Goal: Information Seeking & Learning: Learn about a topic

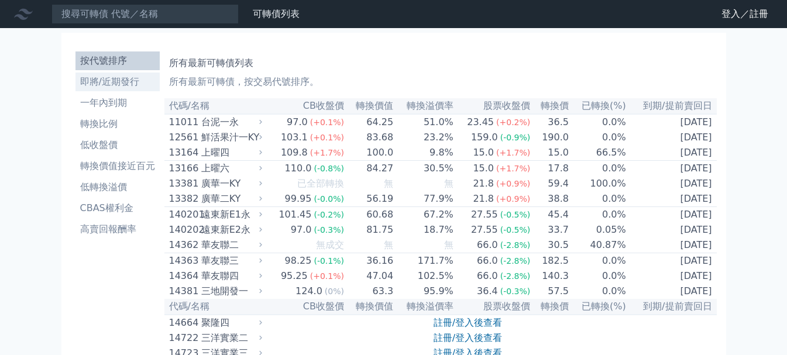
click at [109, 84] on li "即將/近期發行" at bounding box center [117, 82] width 84 height 14
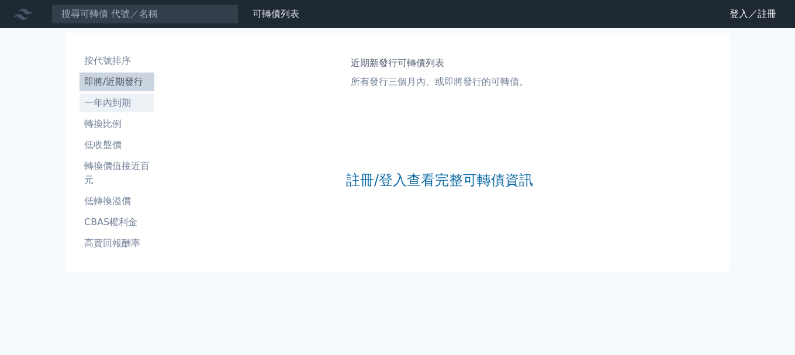
click at [123, 102] on li "一年內到期" at bounding box center [117, 103] width 75 height 14
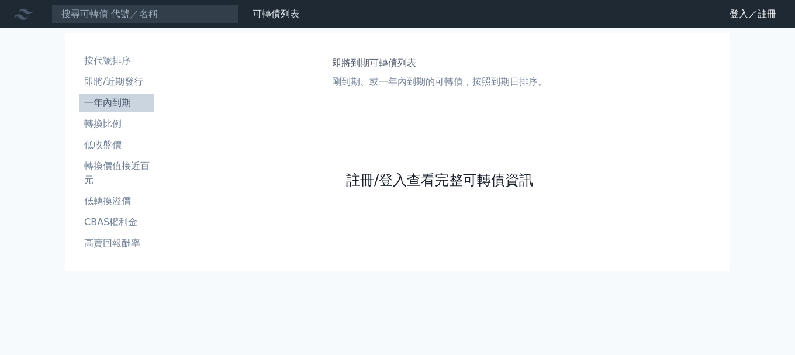
click at [412, 178] on link "註冊/登入查看完整可轉債資訊" at bounding box center [439, 180] width 187 height 19
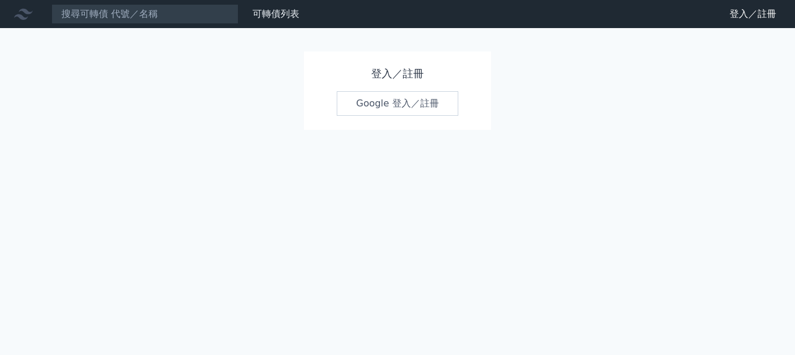
click at [377, 102] on link "Google 登入／註冊" at bounding box center [398, 103] width 122 height 25
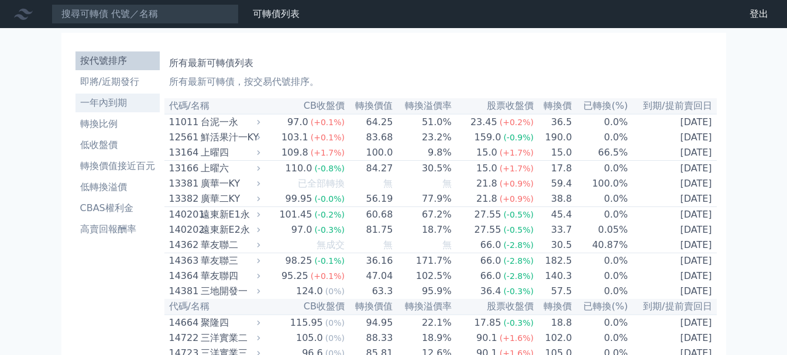
click at [117, 108] on li "一年內到期" at bounding box center [117, 103] width 84 height 14
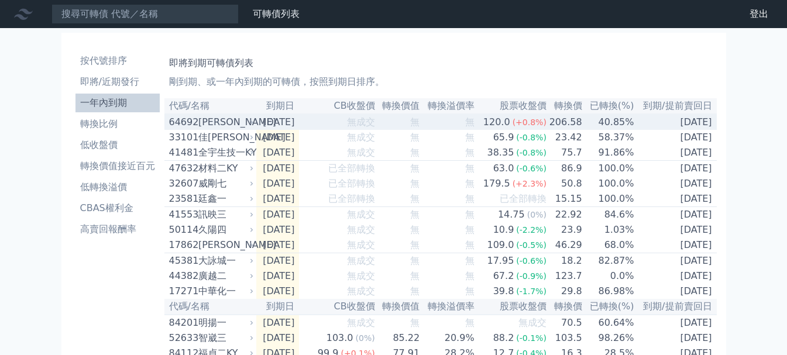
click at [375, 126] on span "無成交" at bounding box center [361, 121] width 28 height 11
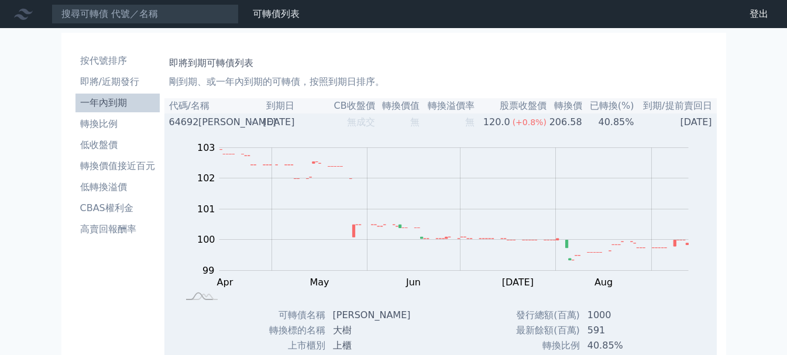
click at [186, 122] on div "64692" at bounding box center [182, 122] width 26 height 14
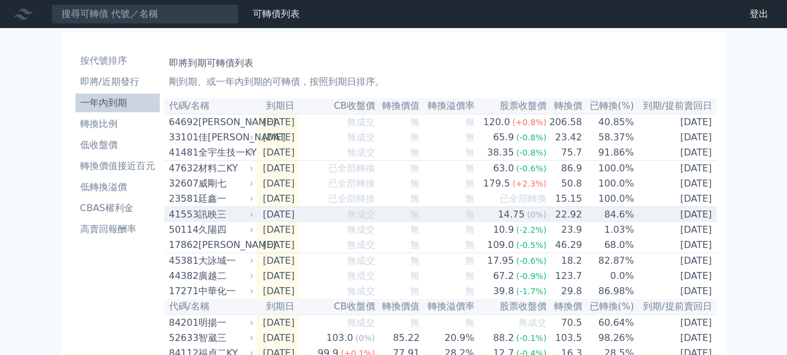
click at [222, 222] on div "訊映三" at bounding box center [224, 215] width 53 height 14
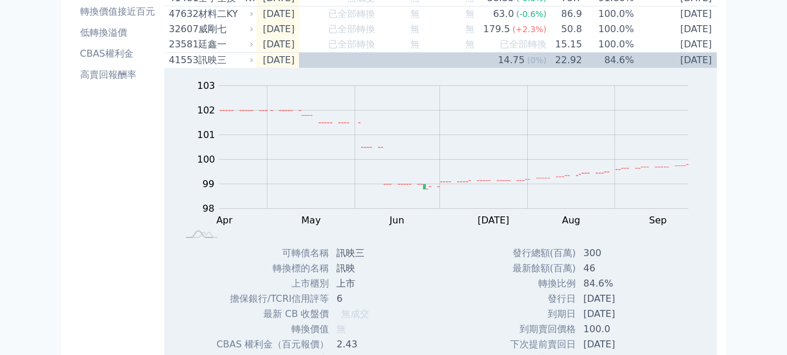
scroll to position [117, 0]
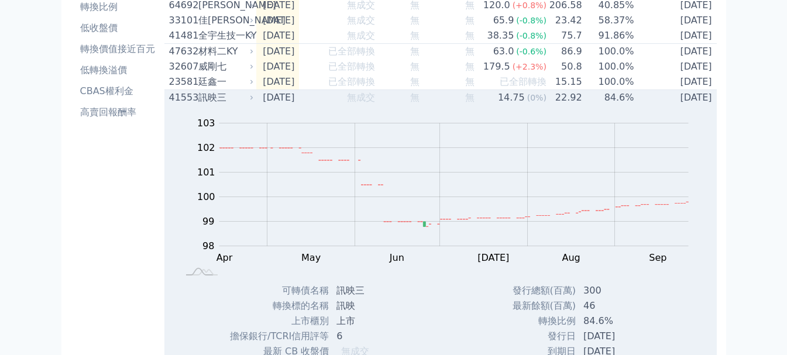
click at [204, 105] on div "訊映三" at bounding box center [224, 98] width 53 height 14
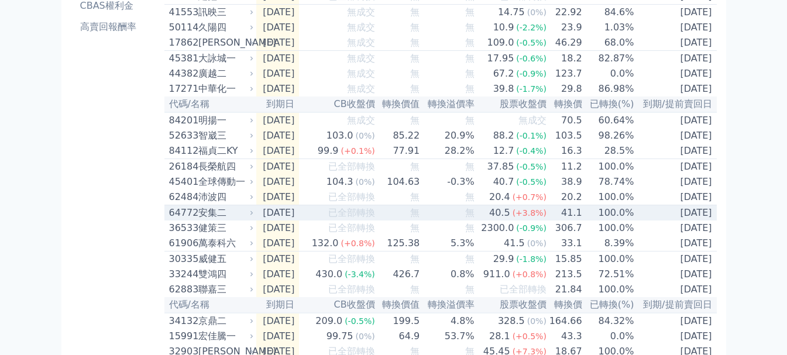
scroll to position [234, 0]
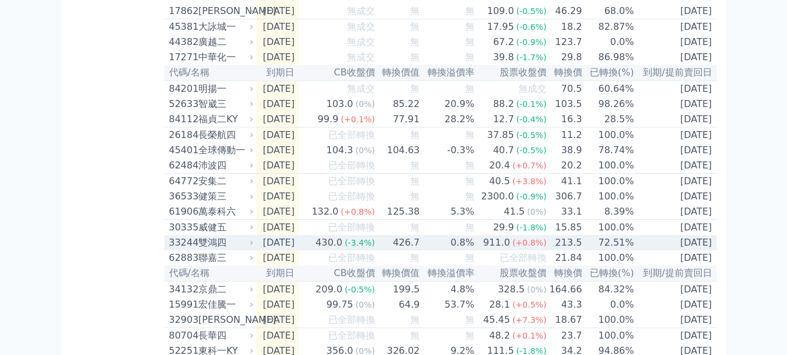
click at [232, 250] on div "雙鴻四" at bounding box center [224, 243] width 53 height 14
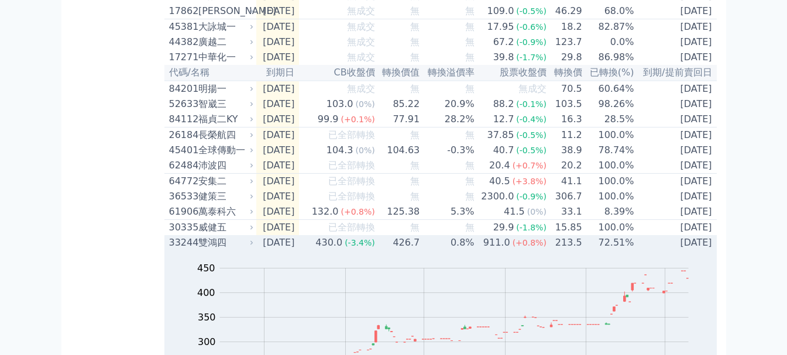
click at [219, 250] on div "雙鴻四" at bounding box center [224, 243] width 53 height 14
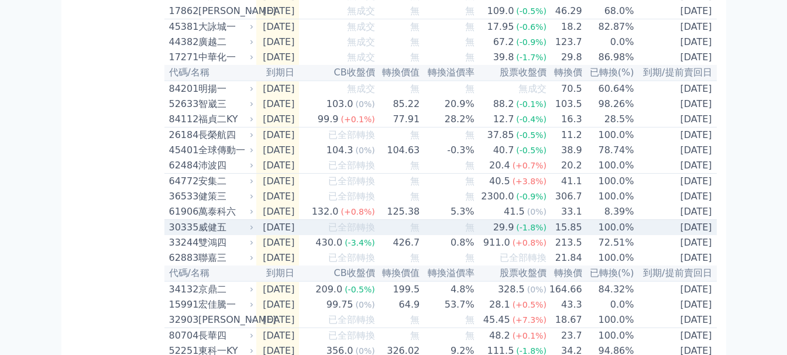
click at [218, 235] on div "威健五" at bounding box center [224, 228] width 53 height 14
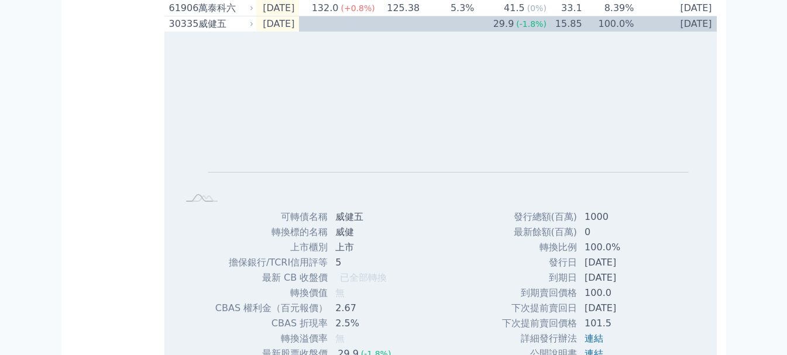
scroll to position [468, 0]
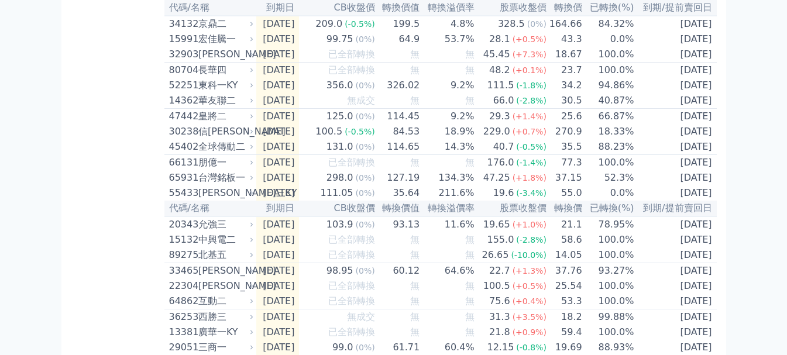
scroll to position [526, 0]
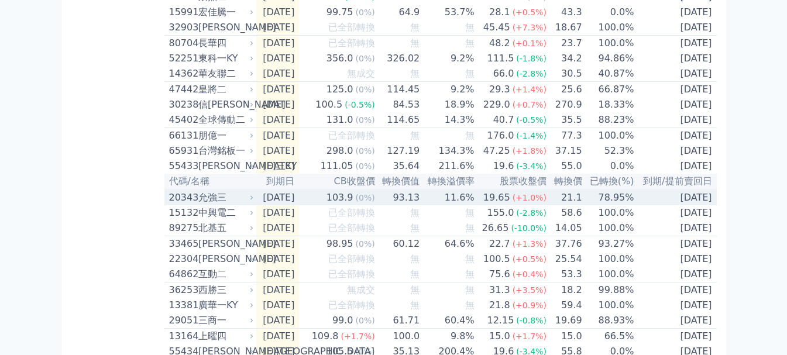
click at [223, 205] on div "允強三" at bounding box center [224, 198] width 53 height 14
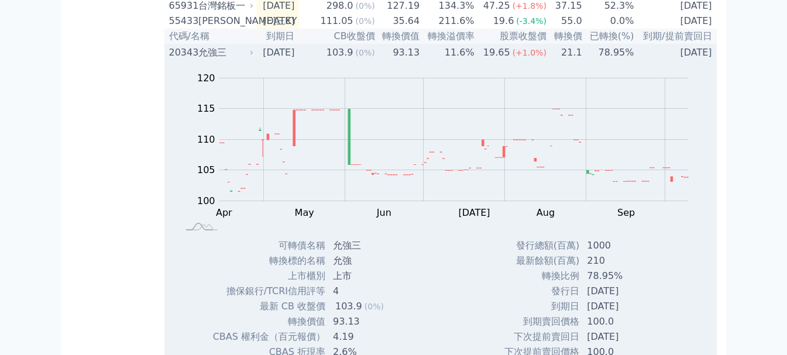
scroll to position [585, 0]
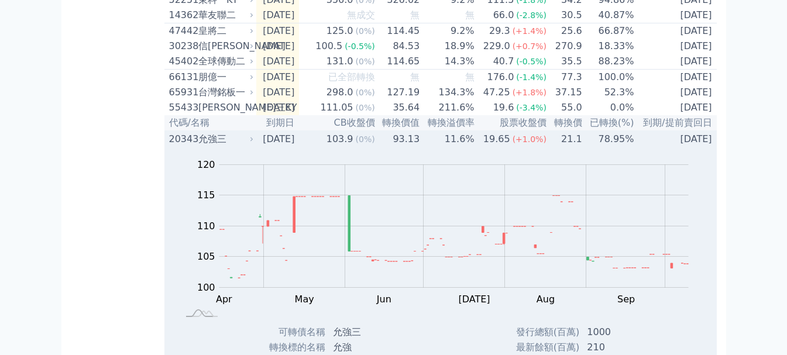
click at [206, 146] on div "允強三" at bounding box center [224, 139] width 53 height 14
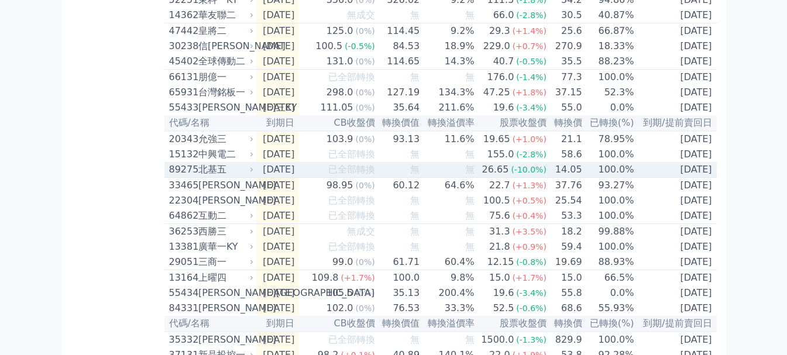
click at [210, 177] on div "北基五" at bounding box center [224, 170] width 53 height 14
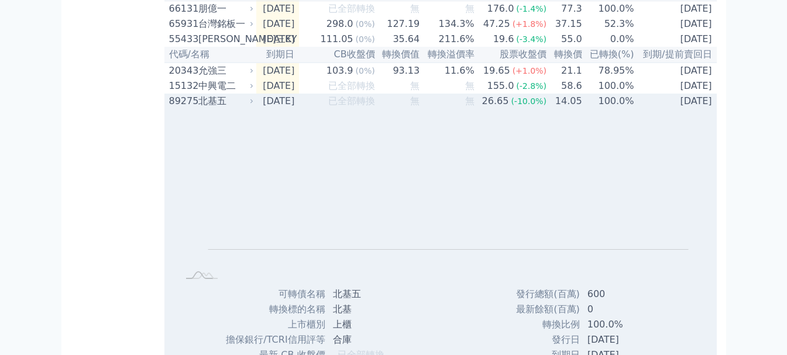
scroll to position [643, 0]
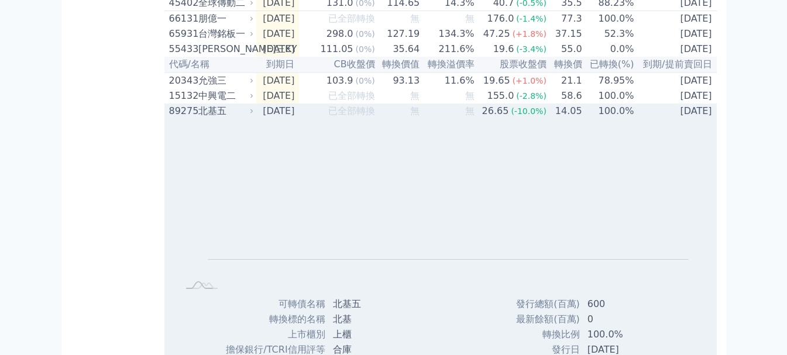
click at [202, 118] on div "北基五" at bounding box center [224, 111] width 53 height 14
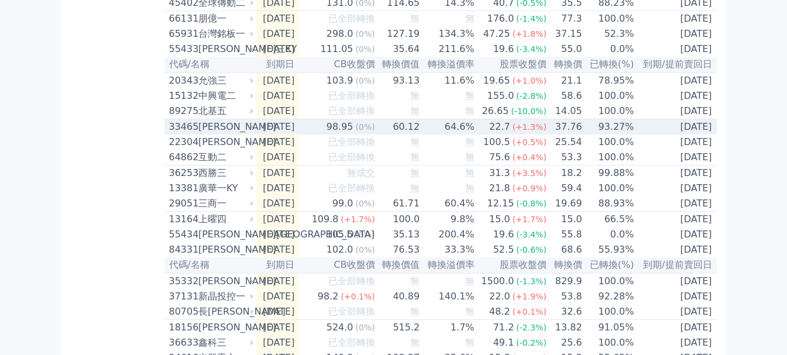
click at [218, 134] on div "[PERSON_NAME]" at bounding box center [224, 127] width 53 height 14
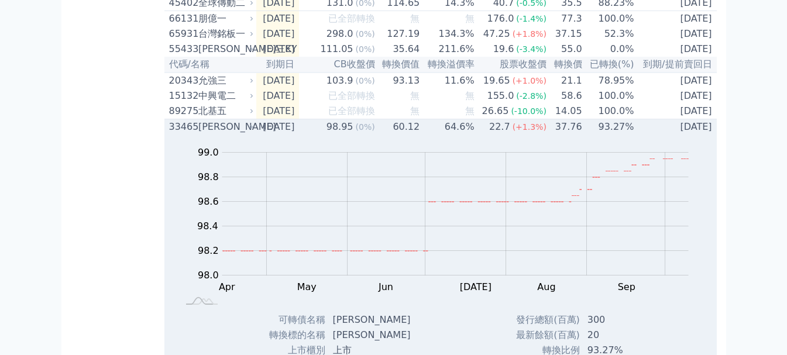
click at [218, 134] on div "[PERSON_NAME]" at bounding box center [224, 127] width 53 height 14
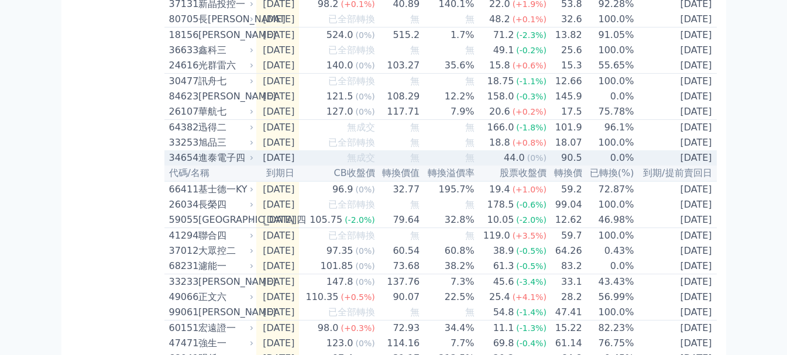
scroll to position [994, 0]
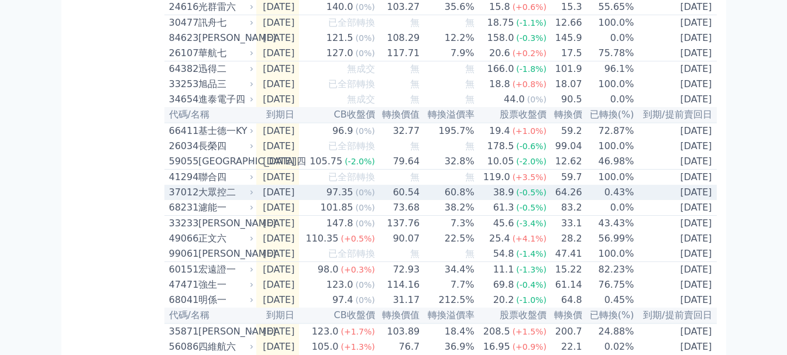
click at [221, 199] on div "大眾控二" at bounding box center [224, 192] width 53 height 14
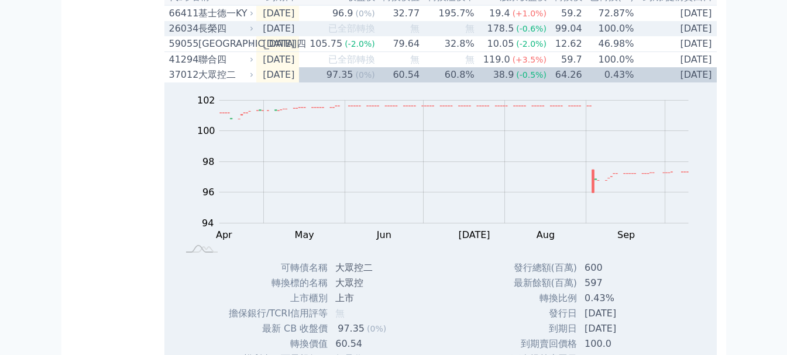
scroll to position [1111, 0]
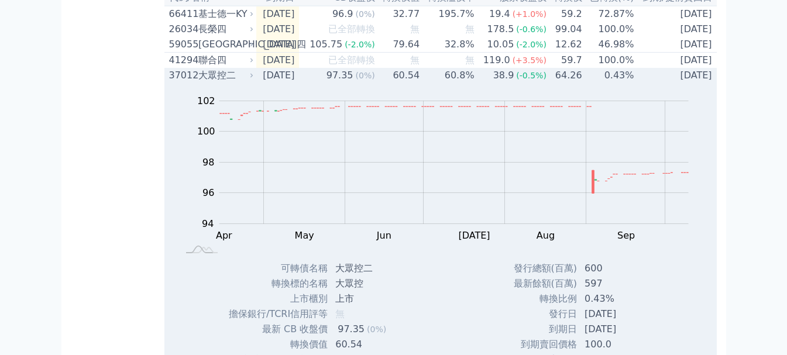
click at [227, 82] on div "大眾控二" at bounding box center [224, 75] width 53 height 14
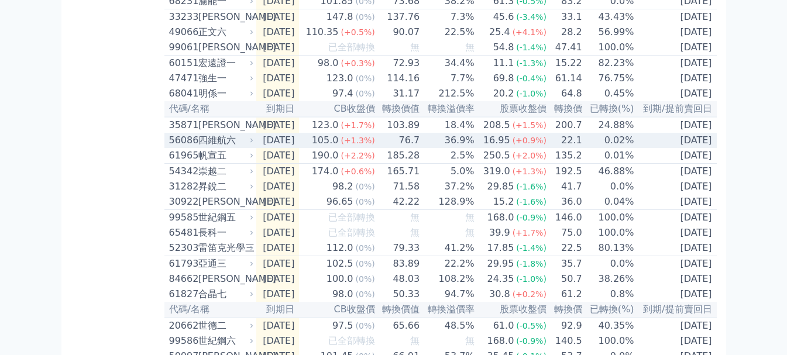
scroll to position [1228, 0]
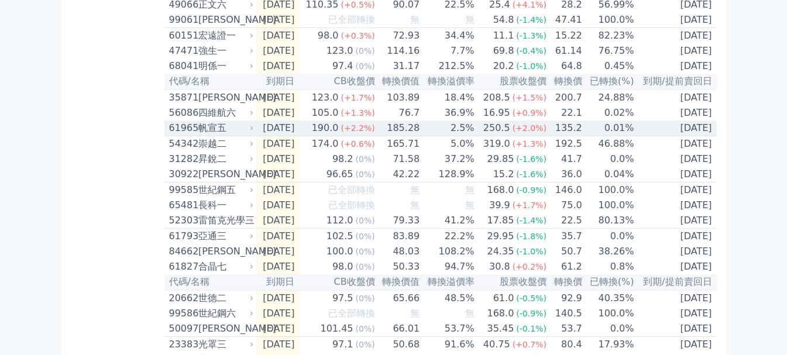
click at [219, 135] on div "帆宣五" at bounding box center [224, 128] width 53 height 14
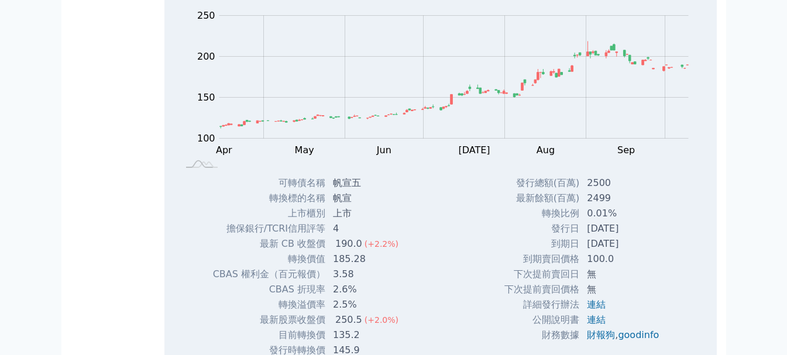
scroll to position [1345, 0]
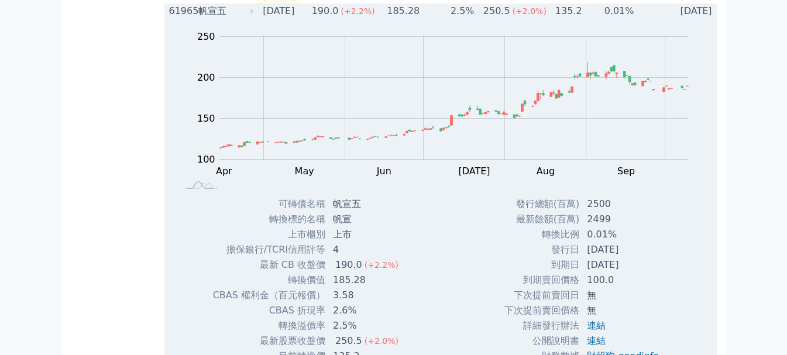
click at [214, 18] on div "帆宣五" at bounding box center [224, 11] width 53 height 14
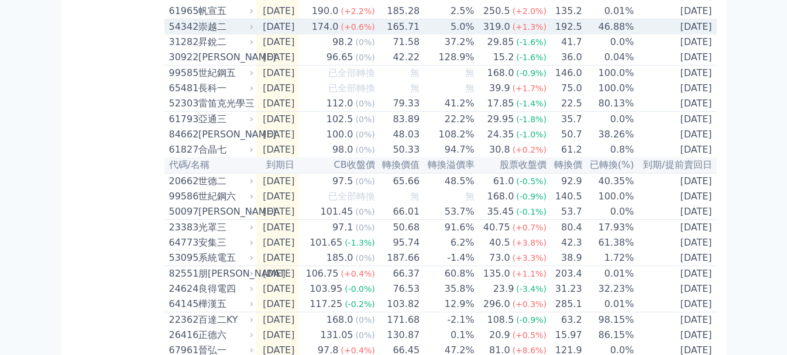
click at [222, 34] on div "崇越二" at bounding box center [224, 27] width 53 height 14
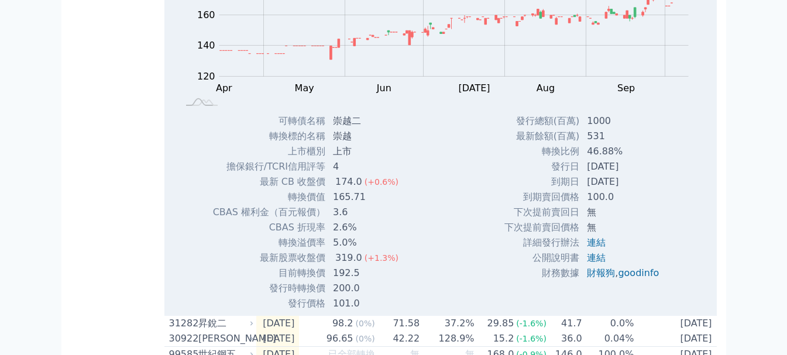
scroll to position [1287, 0]
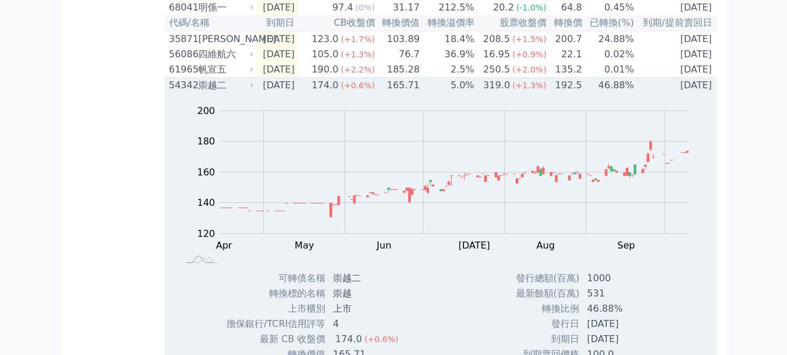
click at [228, 92] on div "崇越二" at bounding box center [224, 85] width 53 height 14
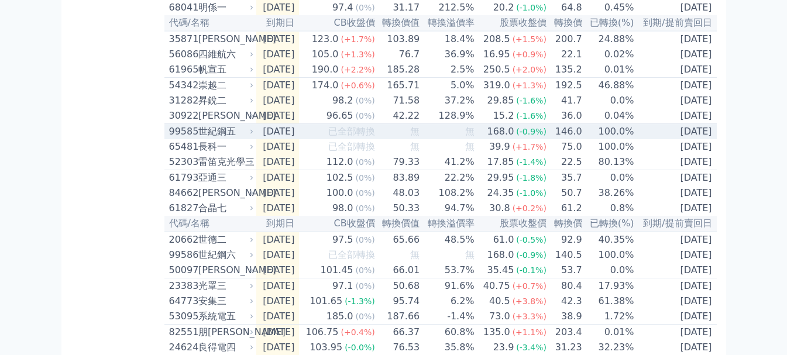
click at [216, 139] on div "世紀鋼五" at bounding box center [224, 132] width 53 height 14
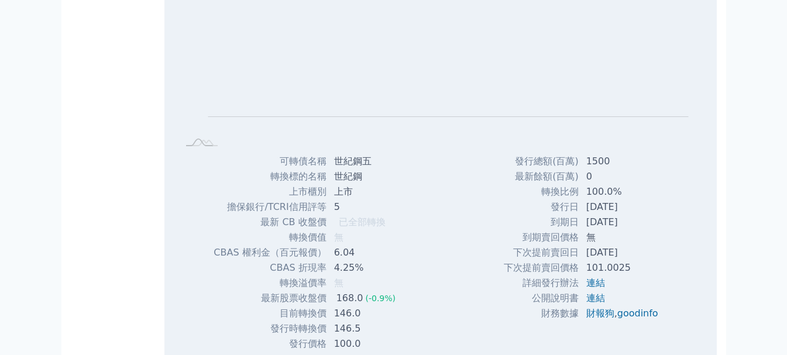
scroll to position [1462, 0]
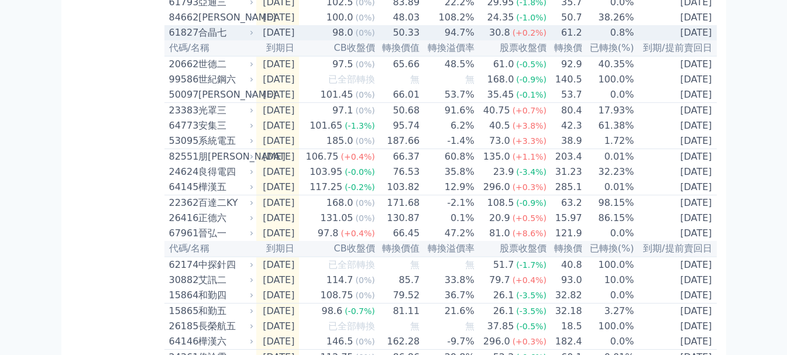
click at [216, 40] on div "合晶七" at bounding box center [224, 33] width 53 height 14
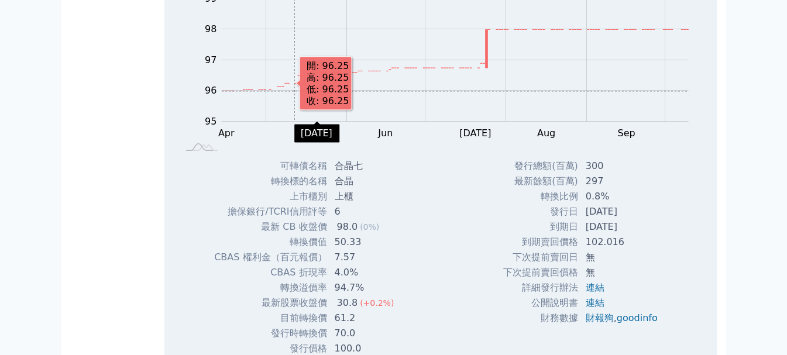
scroll to position [1521, 0]
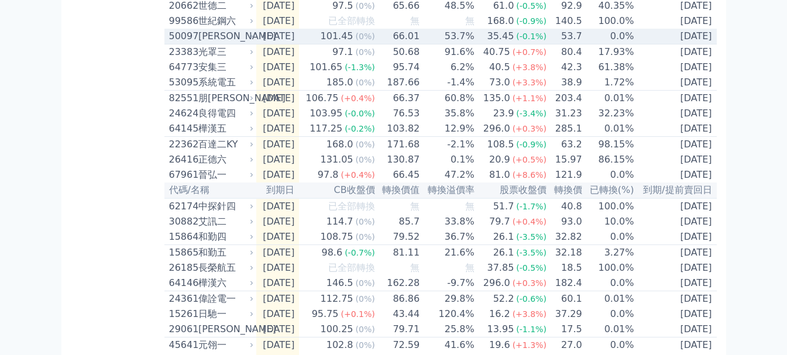
click at [230, 43] on div "[PERSON_NAME]" at bounding box center [224, 36] width 53 height 14
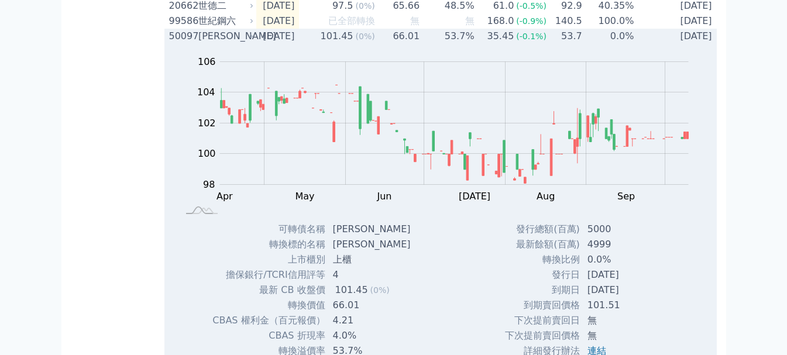
click at [205, 43] on div "[PERSON_NAME]" at bounding box center [224, 36] width 53 height 14
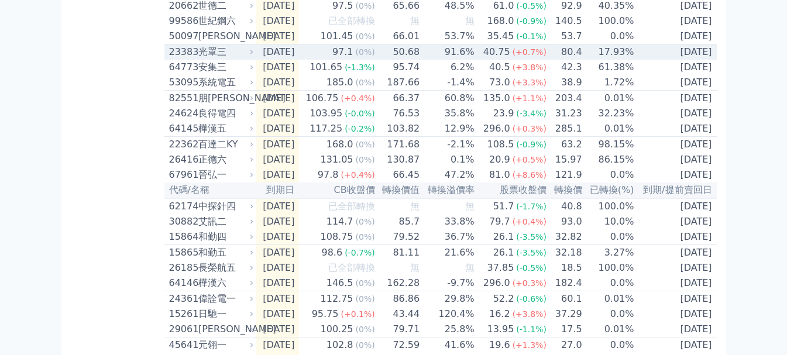
click at [219, 59] on div "光罩三" at bounding box center [224, 52] width 53 height 14
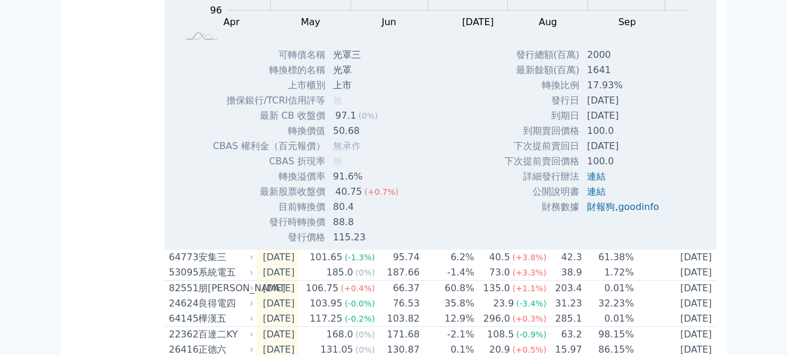
scroll to position [1638, 0]
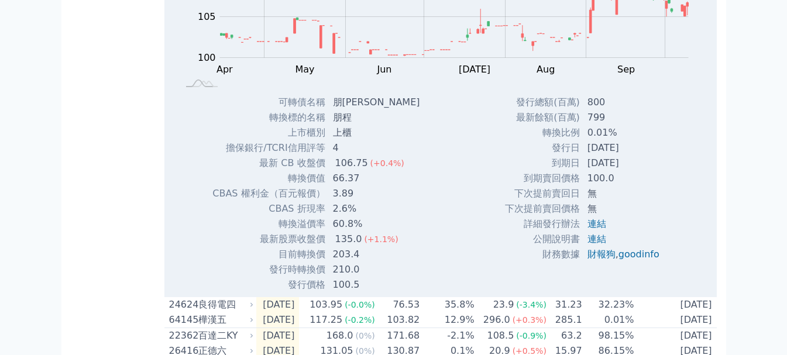
scroll to position [1696, 0]
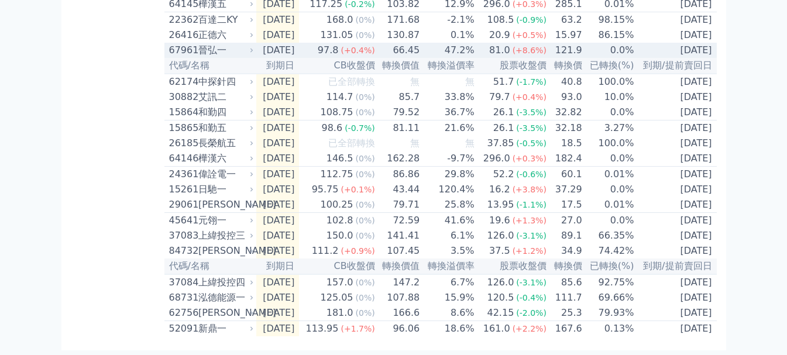
click at [232, 57] on div "晉弘一" at bounding box center [224, 50] width 53 height 14
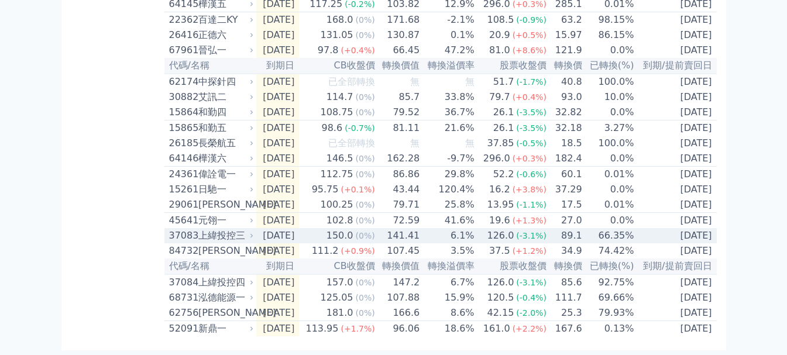
scroll to position [1788, 0]
